Goal: Task Accomplishment & Management: Use online tool/utility

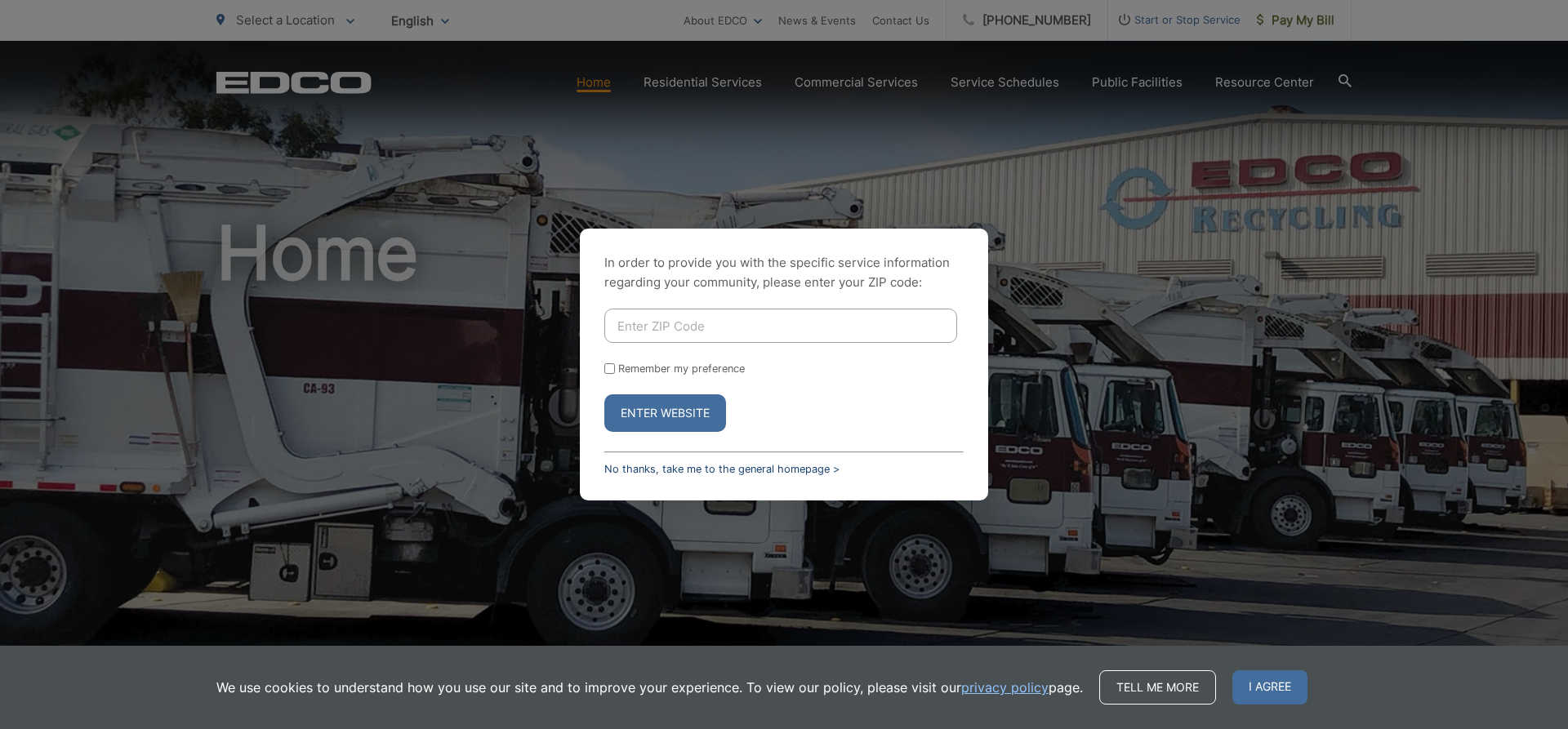
click at [689, 471] on link "No thanks, take me to the general homepage >" at bounding box center [722, 469] width 236 height 12
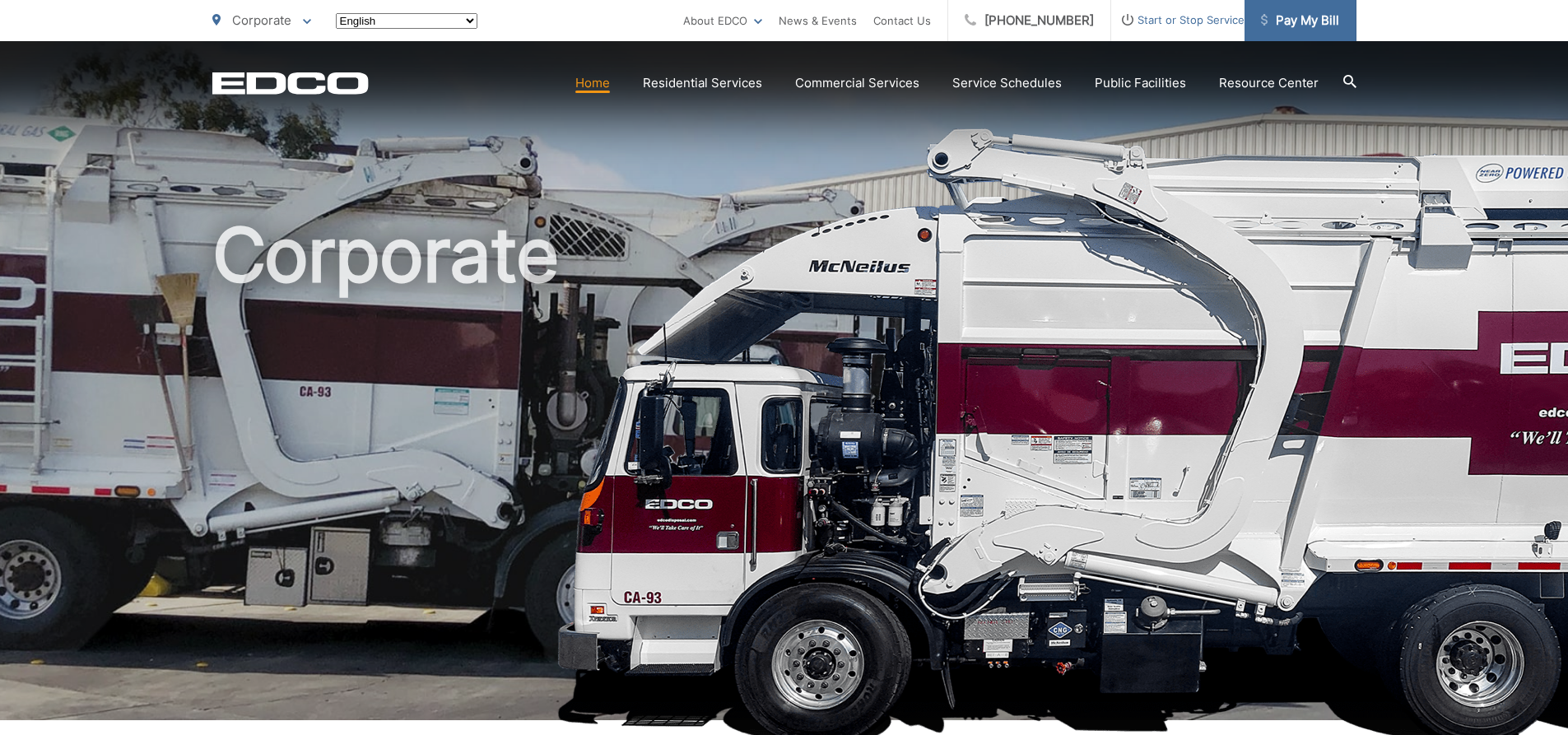
click at [1320, 29] on span "Pay My Bill" at bounding box center [1300, 20] width 78 height 19
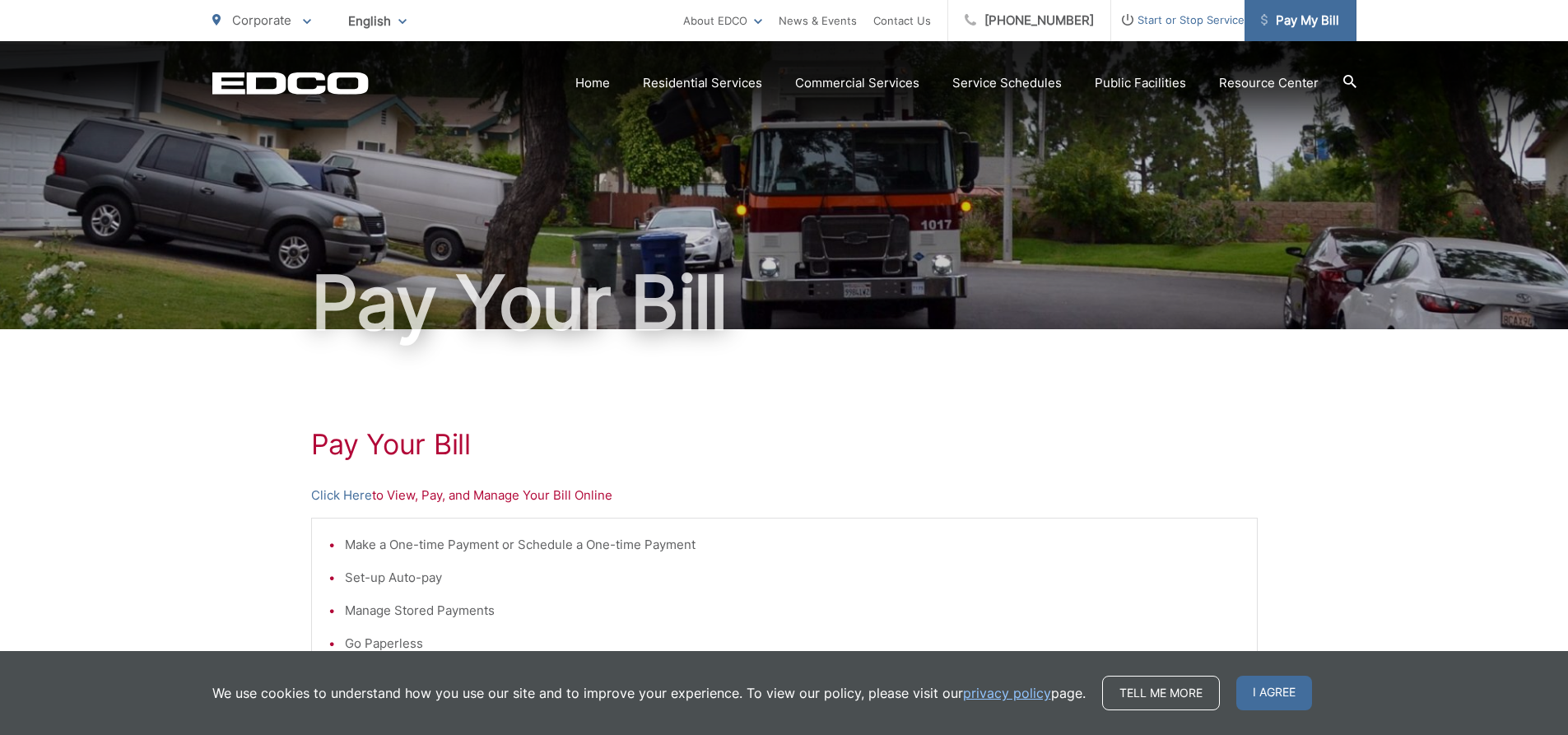
click at [1302, 18] on span "Pay My Bill" at bounding box center [1300, 20] width 78 height 19
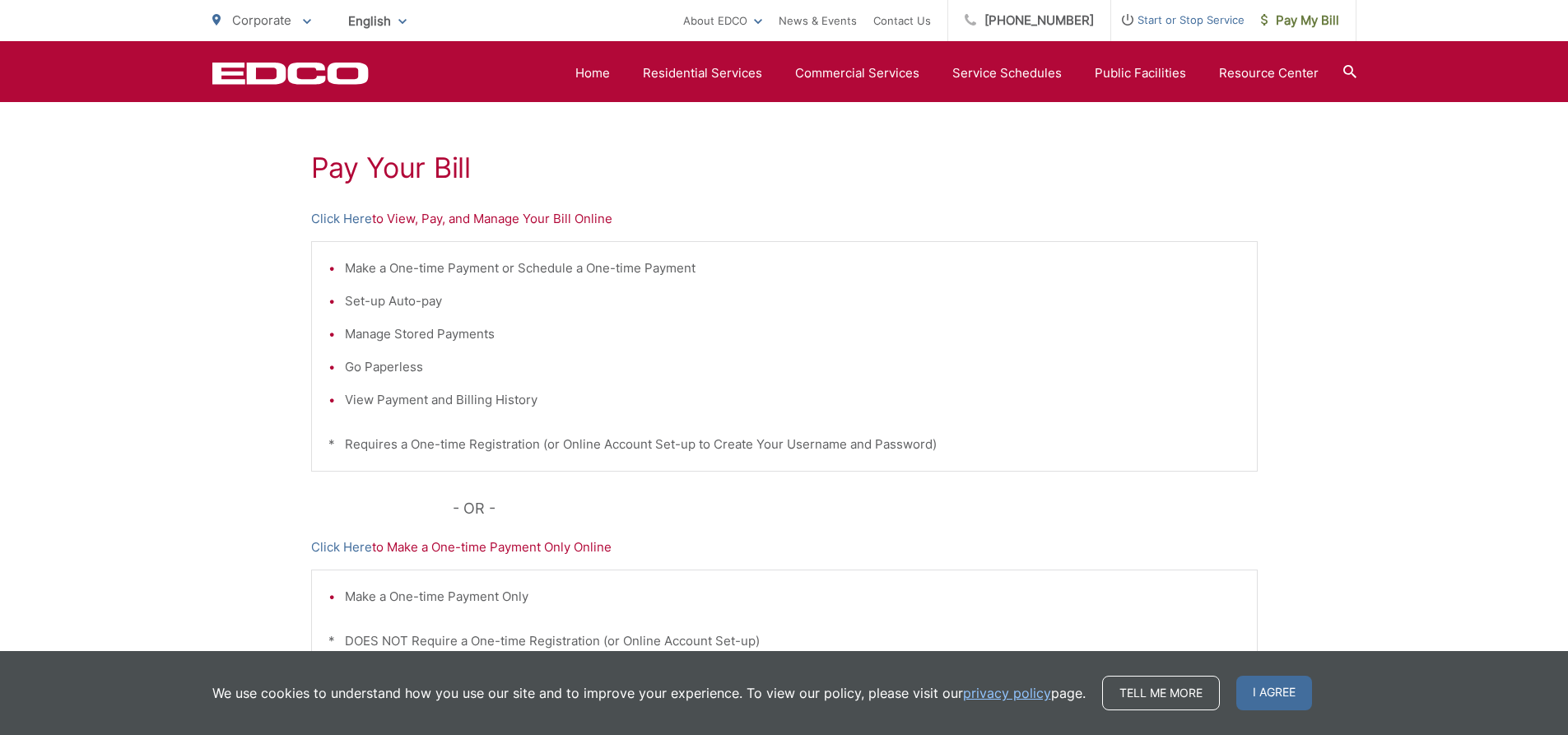
scroll to position [247, 0]
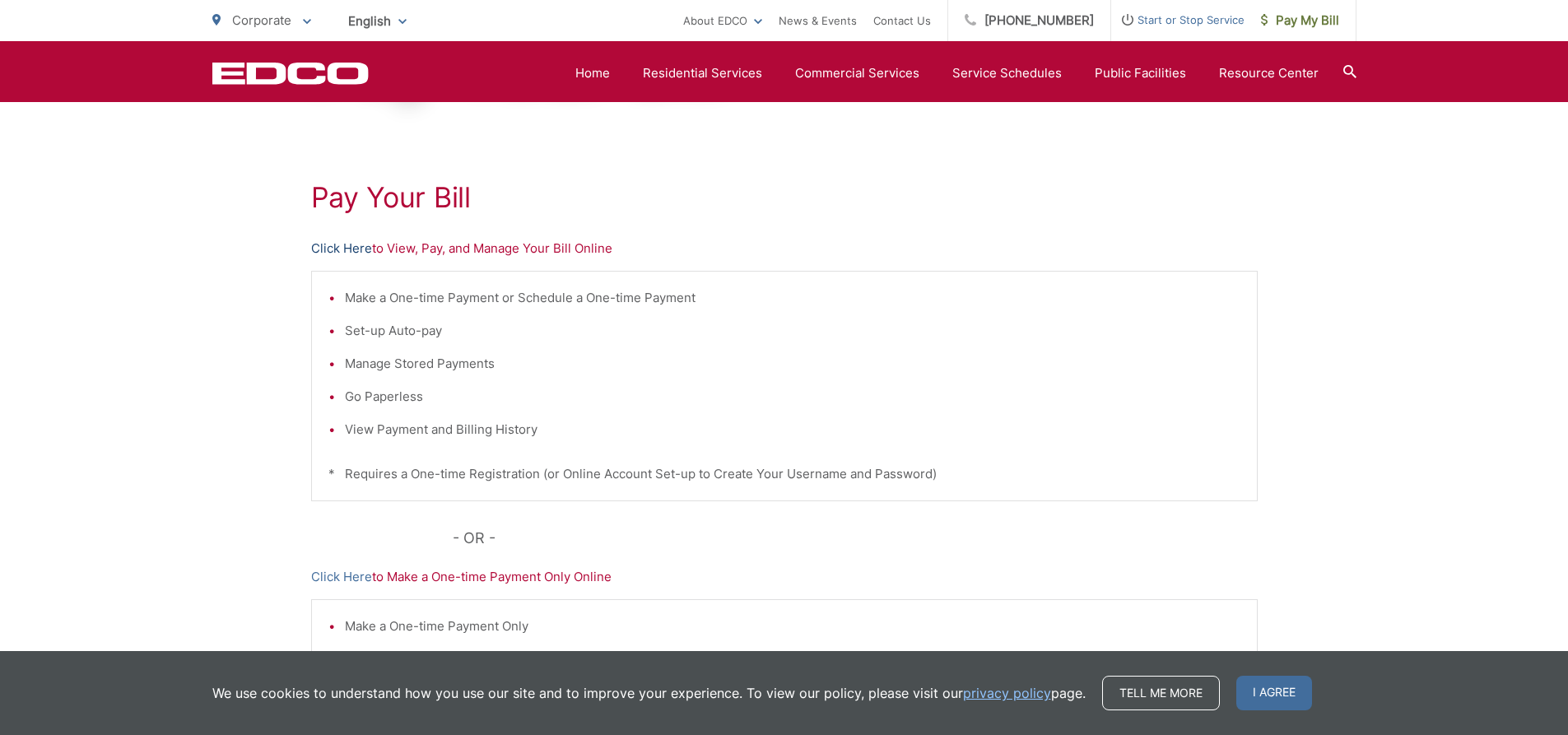
click at [353, 250] on link "Click Here" at bounding box center [342, 248] width 61 height 19
